Goal: Task Accomplishment & Management: Use online tool/utility

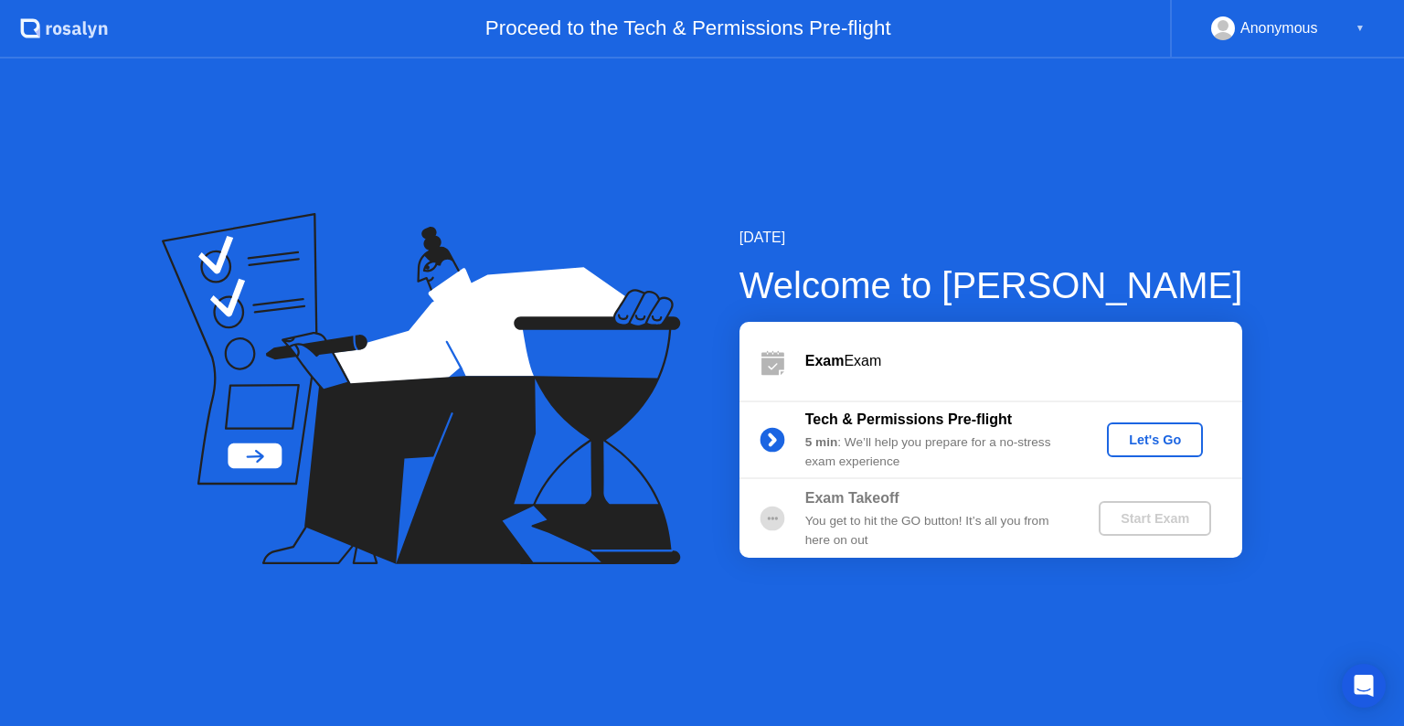
click at [1162, 432] on div "Let's Go" at bounding box center [1154, 439] width 81 height 15
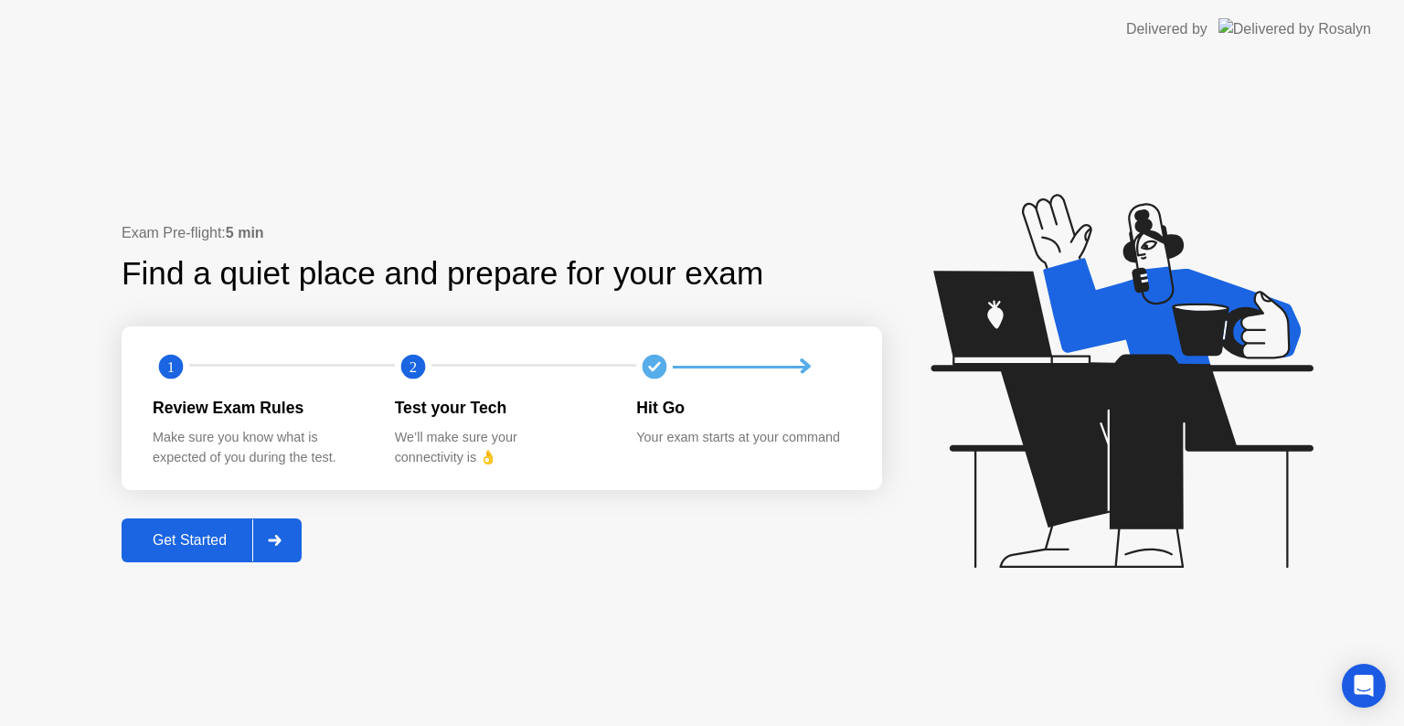
click at [194, 541] on div "Get Started" at bounding box center [189, 540] width 125 height 16
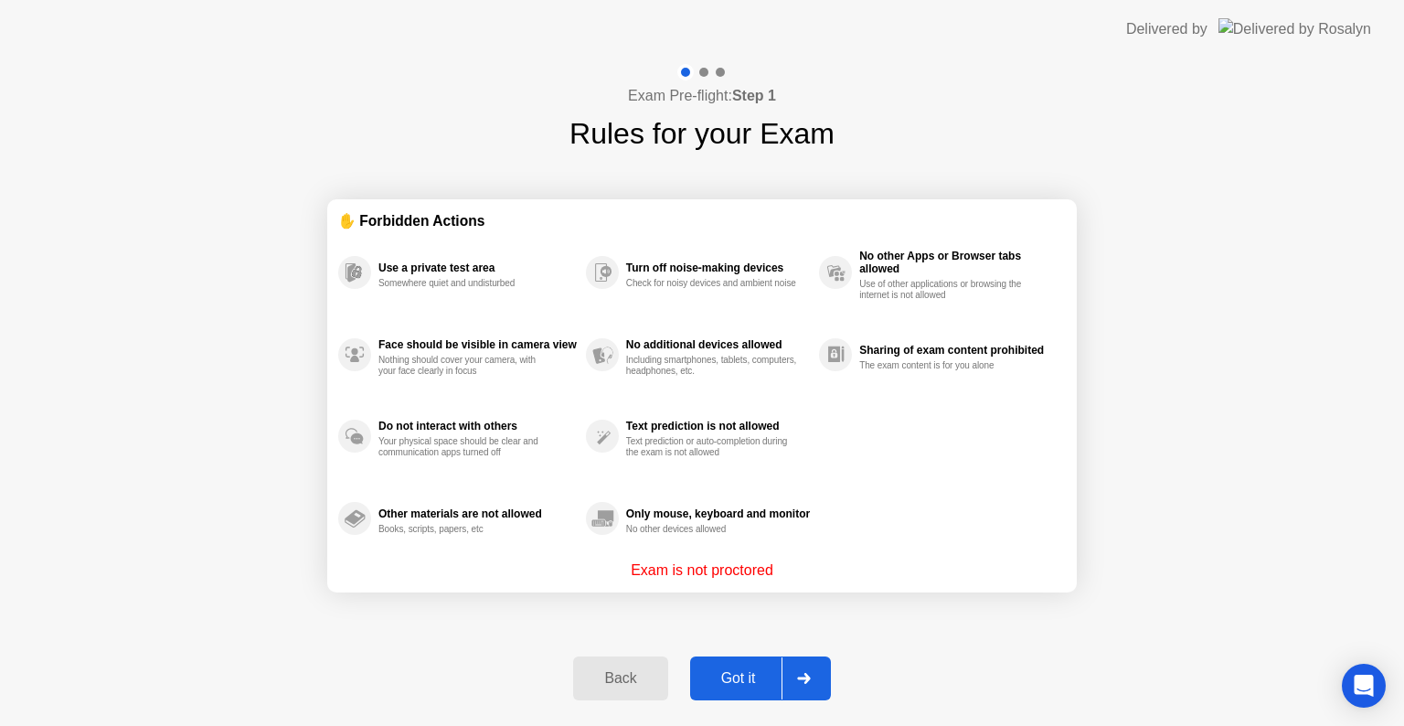
click at [757, 673] on div "Got it" at bounding box center [739, 678] width 86 height 16
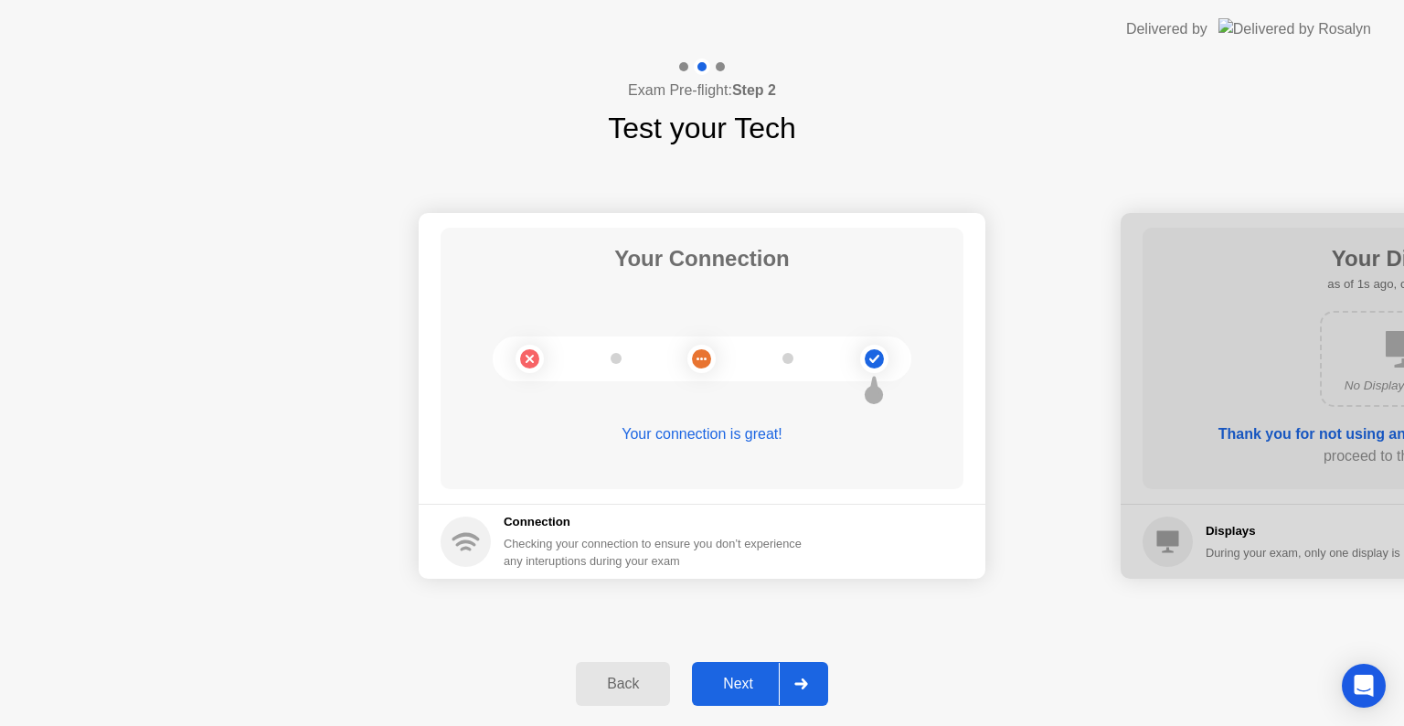
click at [781, 687] on div at bounding box center [801, 684] width 44 height 42
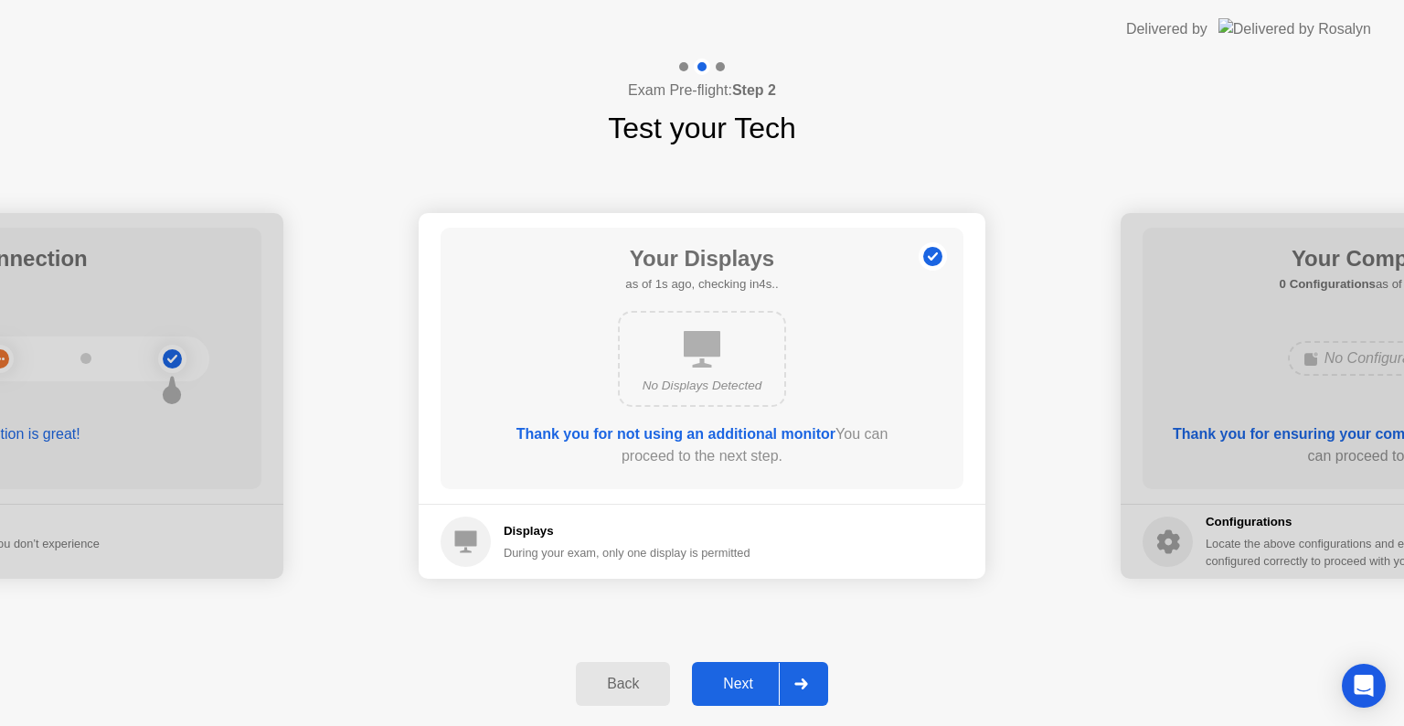
click at [804, 684] on icon at bounding box center [800, 683] width 13 height 11
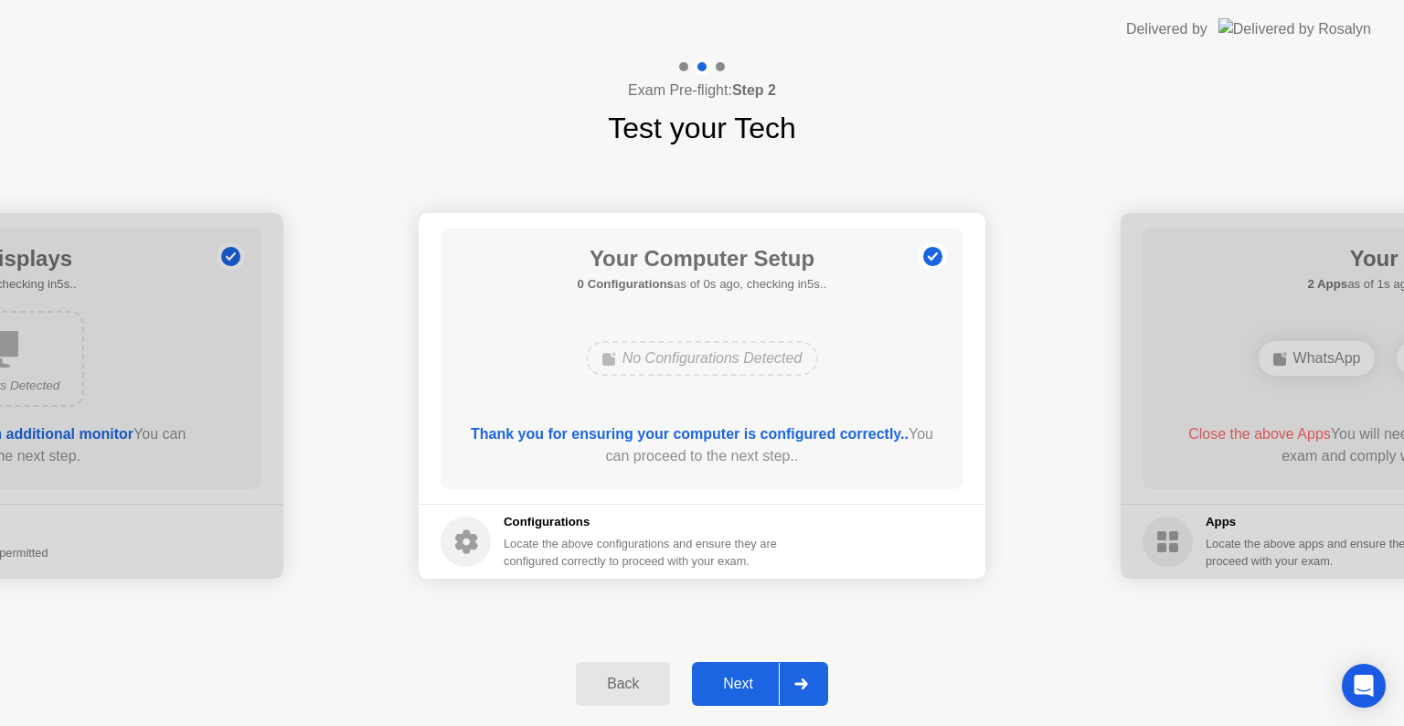
click at [804, 684] on icon at bounding box center [800, 683] width 13 height 11
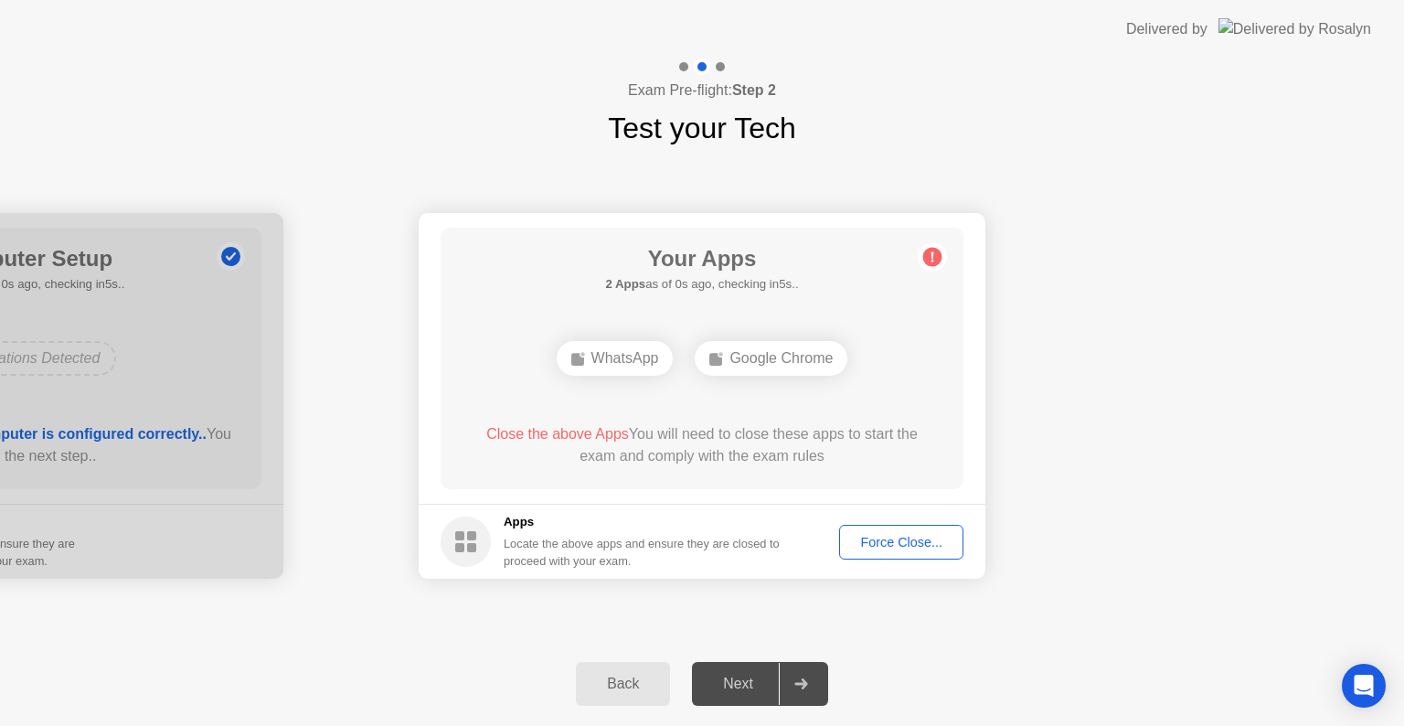
click at [869, 547] on div "Force Close..." at bounding box center [901, 542] width 112 height 15
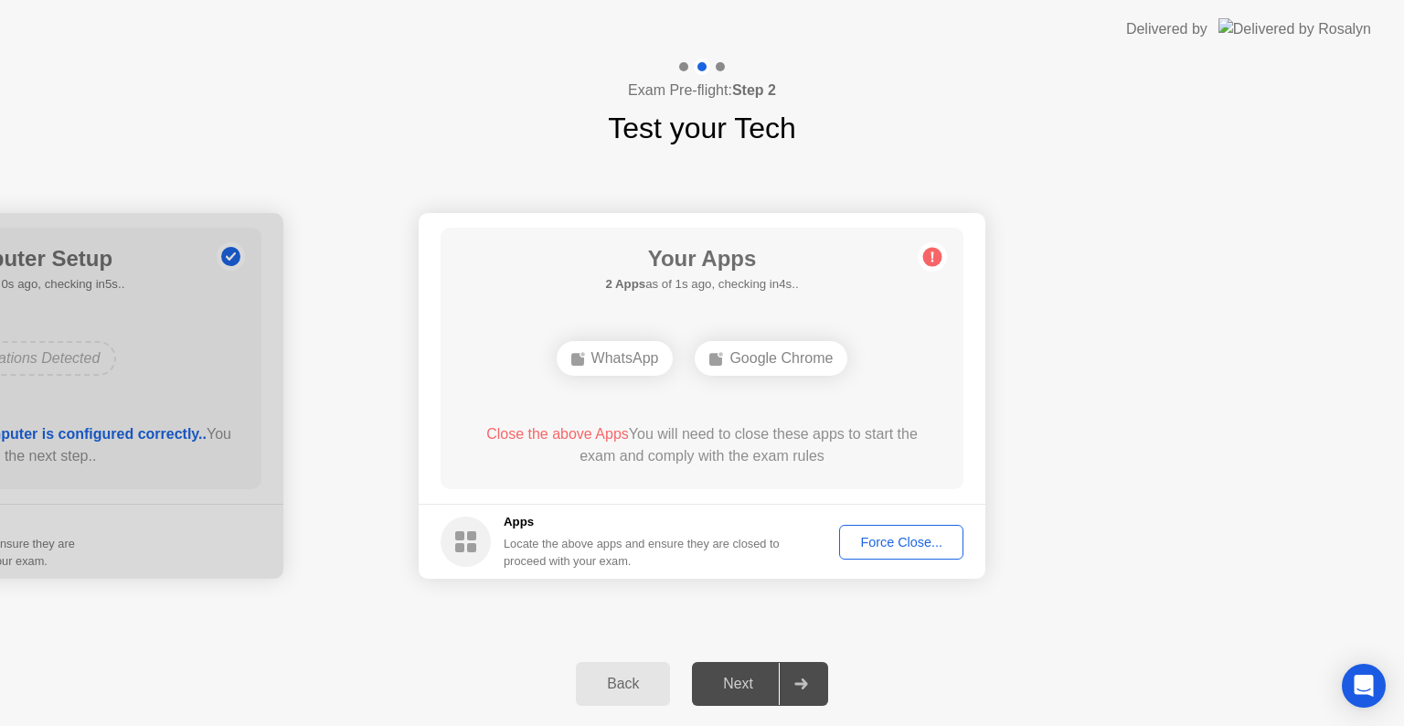
click at [858, 549] on div "Force Close..." at bounding box center [901, 542] width 112 height 15
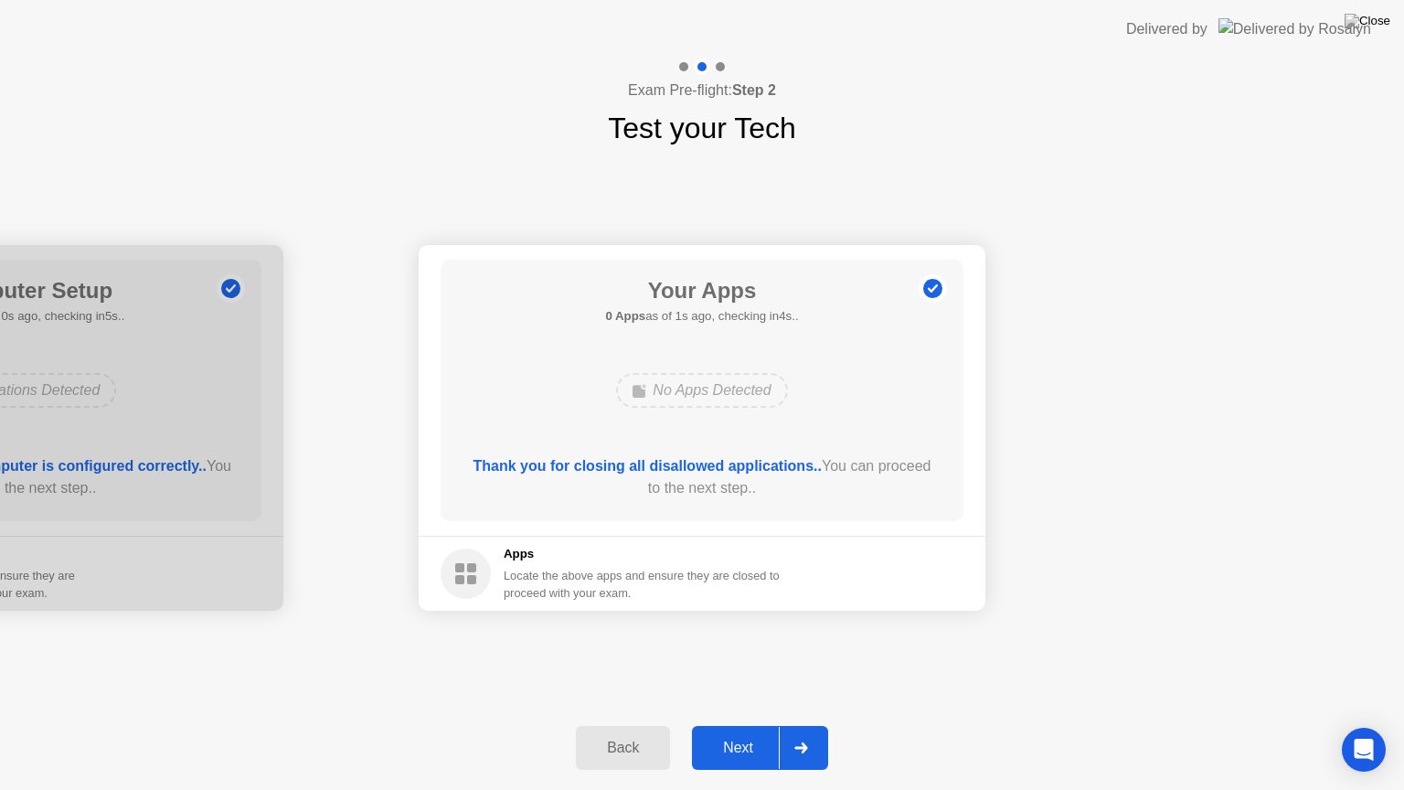
click at [786, 725] on div at bounding box center [801, 748] width 44 height 42
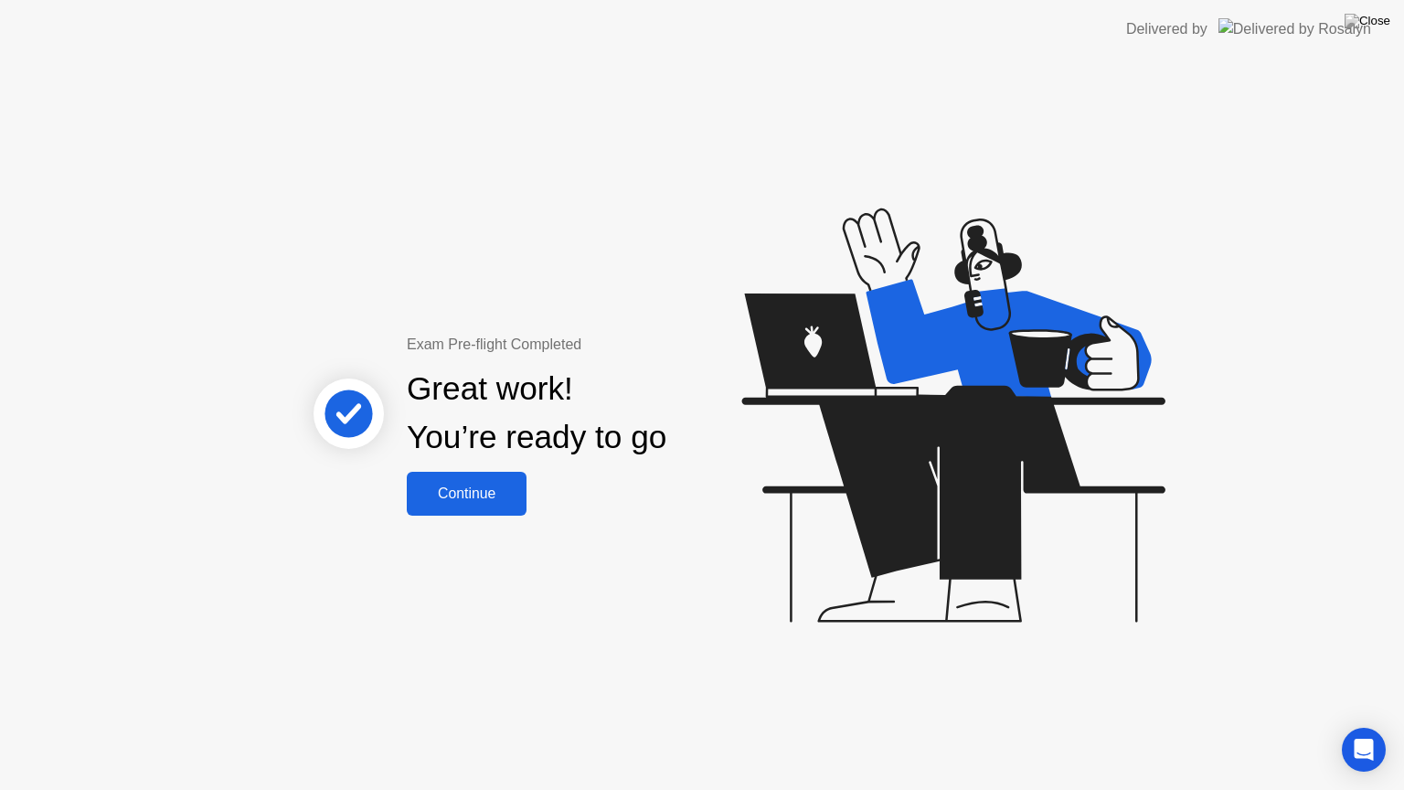
click at [500, 496] on div "Continue" at bounding box center [466, 493] width 109 height 16
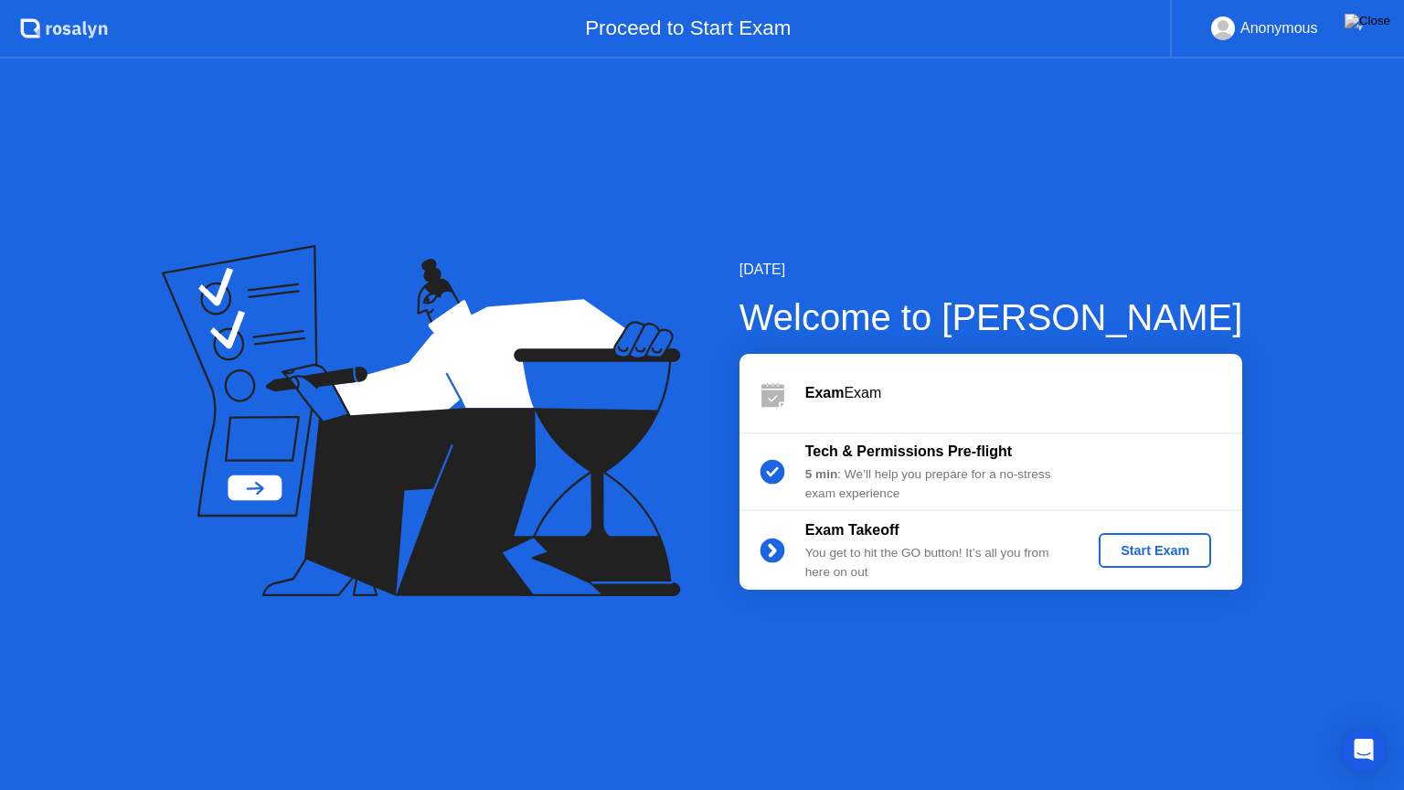
click at [1140, 549] on div "Start Exam" at bounding box center [1155, 550] width 98 height 15
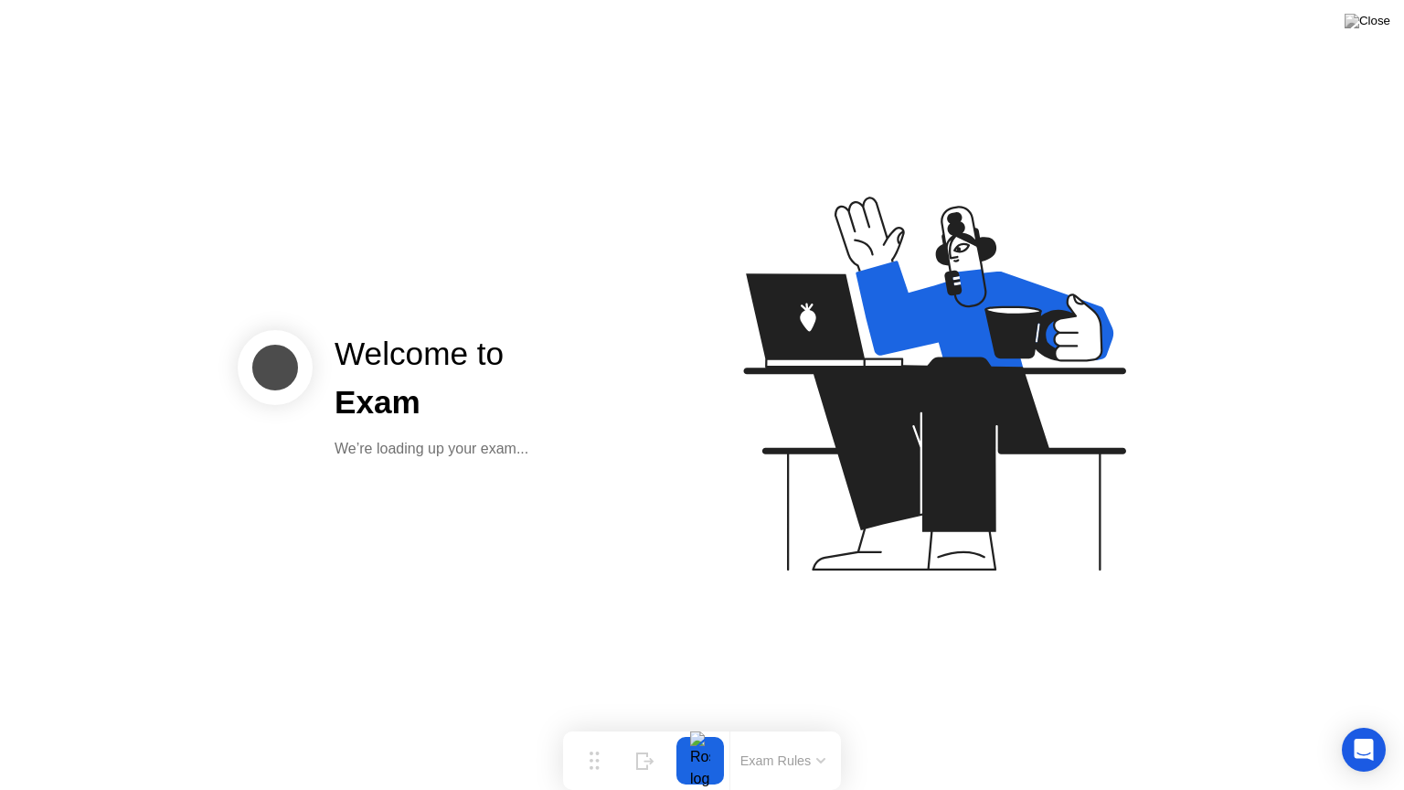
click at [765, 725] on button "Exam Rules" at bounding box center [783, 760] width 97 height 16
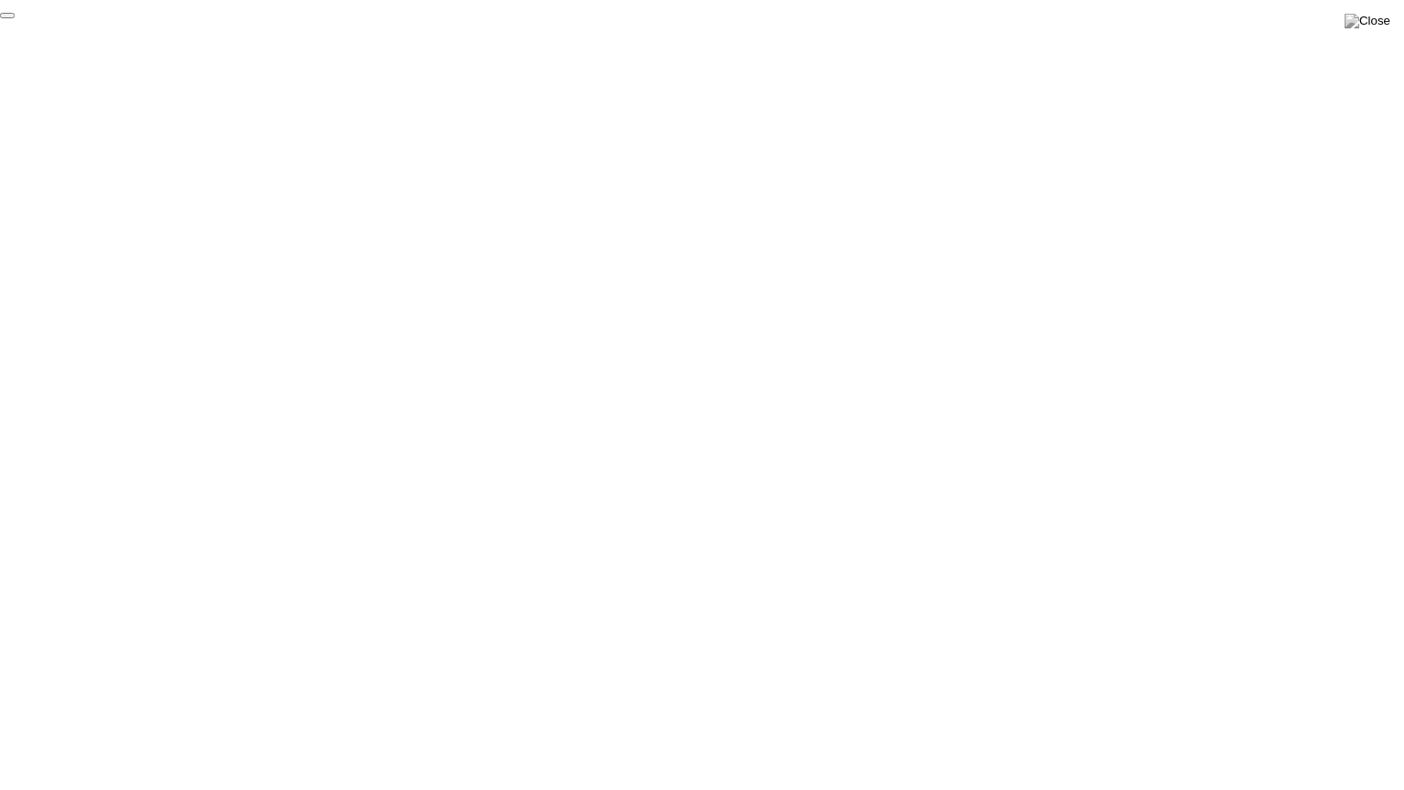
click div "End Proctoring Session"
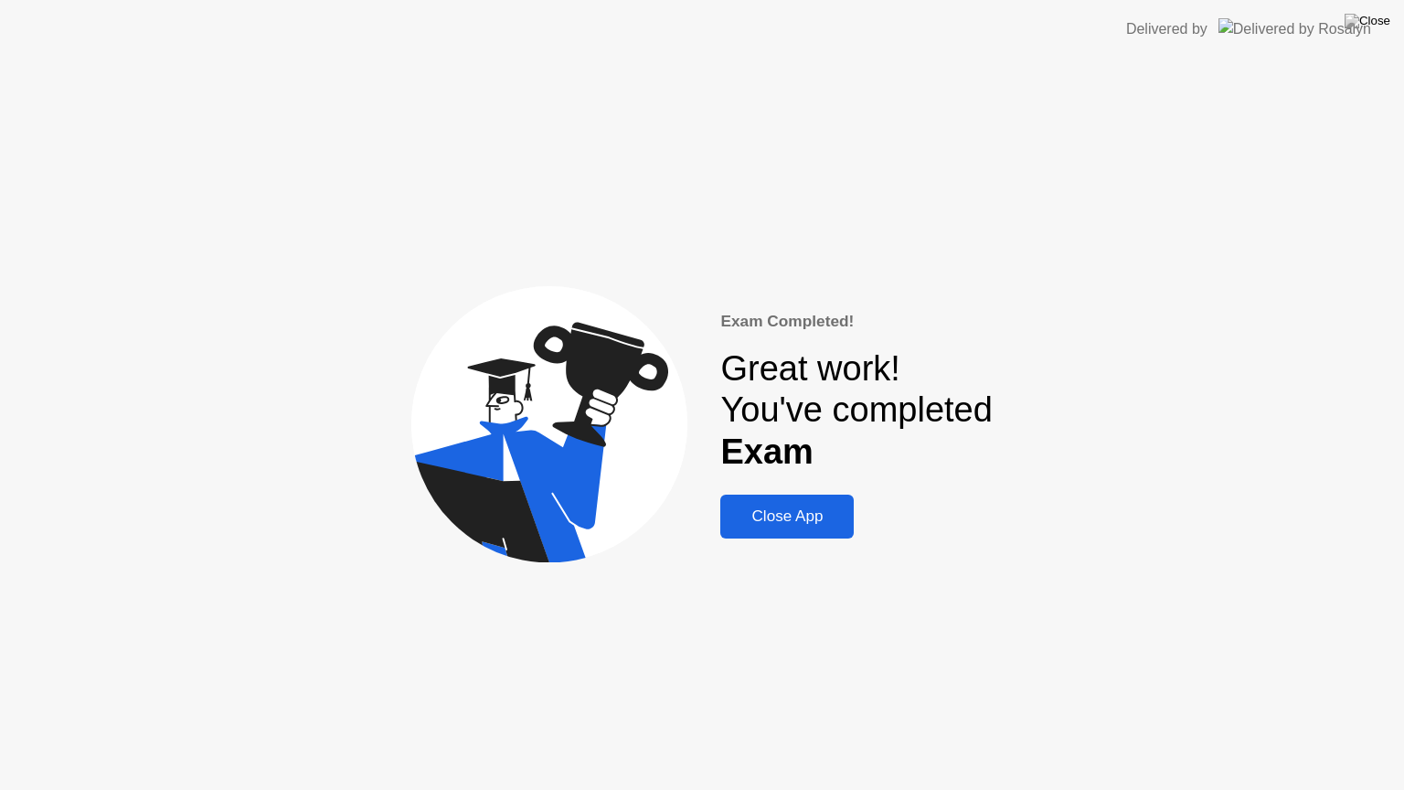
click at [823, 510] on div "Close App" at bounding box center [787, 516] width 122 height 18
